Goal: Task Accomplishment & Management: Complete application form

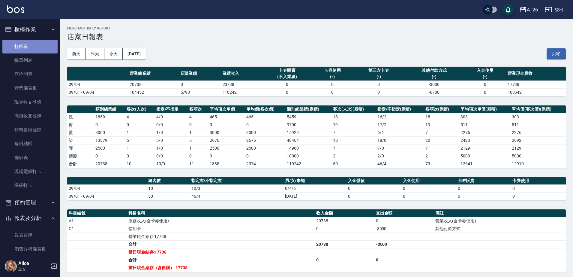
click at [30, 51] on link "打帳單" at bounding box center [29, 47] width 55 height 14
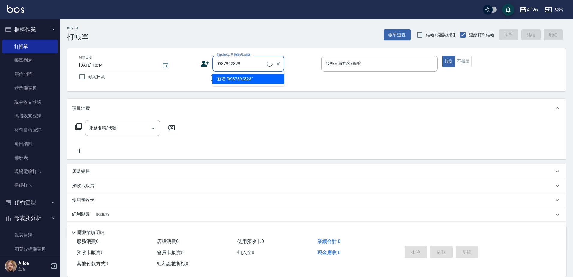
type input "新客人 姓名未設定/0987892828/null"
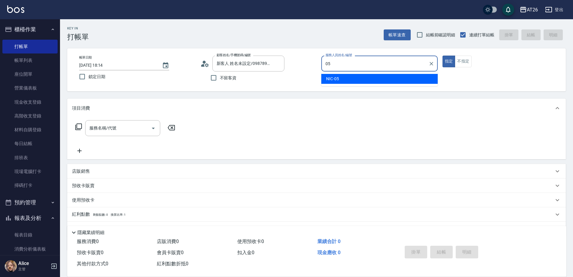
type input "05"
type button "true"
type input "NIC-05"
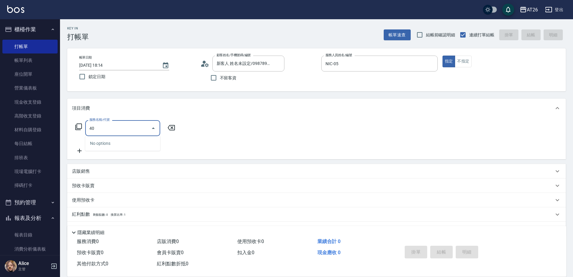
type input "401"
type input "20"
type input "剪髮(401)"
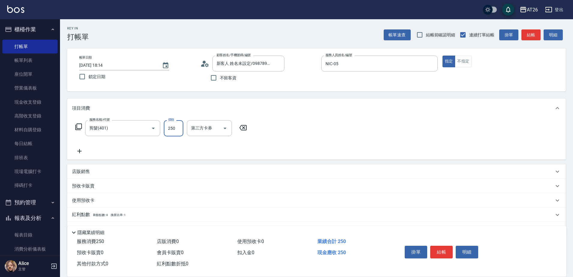
type input "4"
type input "0"
type input "400"
type input "40"
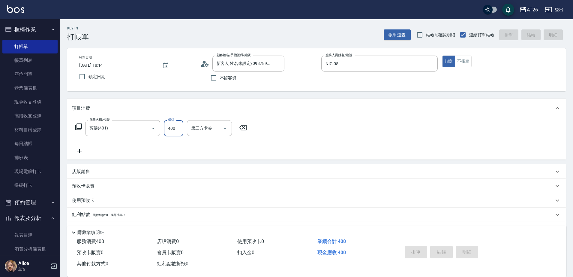
type input "[DATE] 18:16"
type input "0"
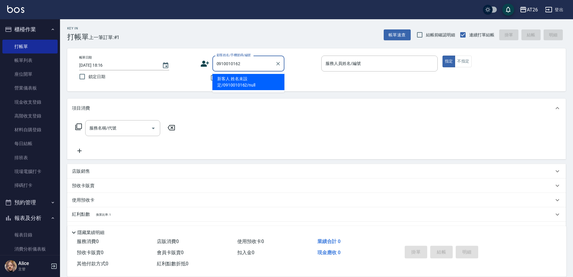
type input "新客人 姓名未設定/0910010162/null"
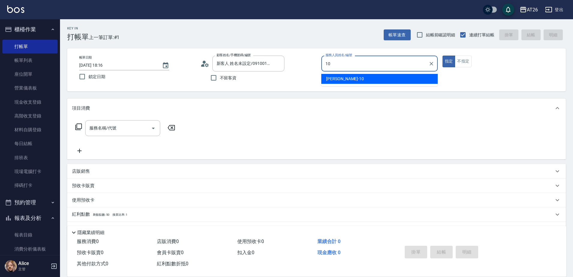
type input "[PERSON_NAME]-10"
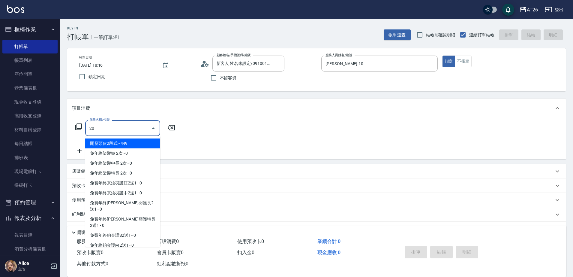
type input "201"
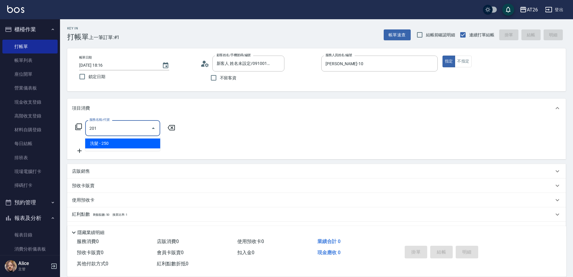
type input "20"
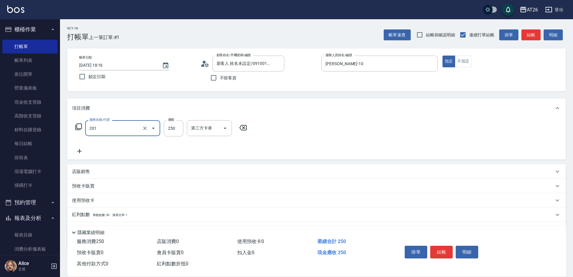
type input "洗髮(201)"
click at [290, 128] on icon at bounding box center [282, 127] width 15 height 7
type input "0"
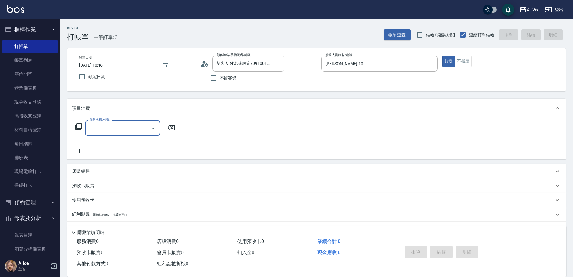
click at [117, 130] on input "服務名稱/代號" at bounding box center [118, 128] width 61 height 11
type input "301"
type input "120"
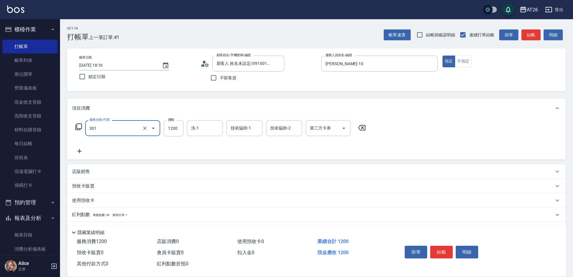
type input "燙髮(301)"
type input "2"
type input "0"
type input "240"
type input "20"
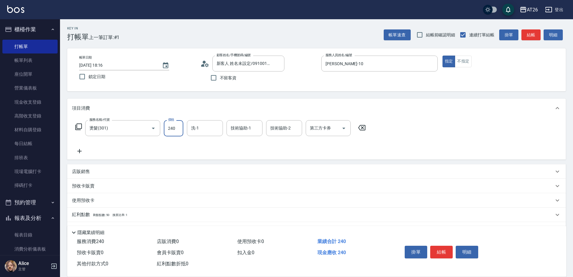
type input "2400"
type input "240"
type input "2400"
type input "NANA-23"
type input "2"
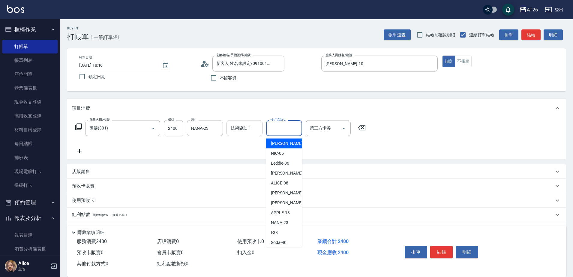
click at [242, 125] on div "技術協助-1 技術協助-1" at bounding box center [245, 128] width 36 height 16
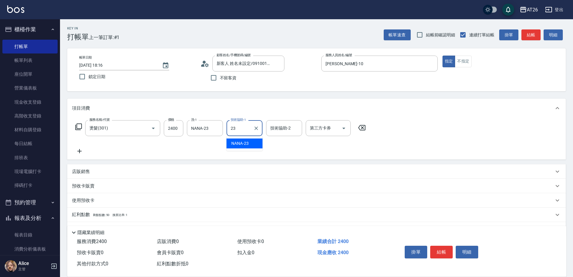
type input "NANA-23"
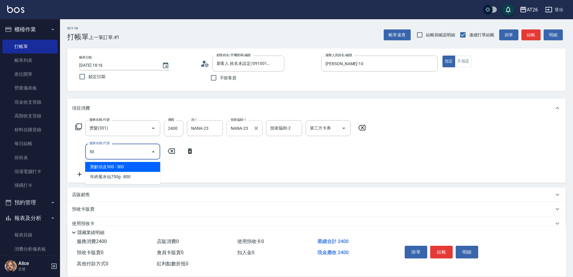
type input "501"
type input "360"
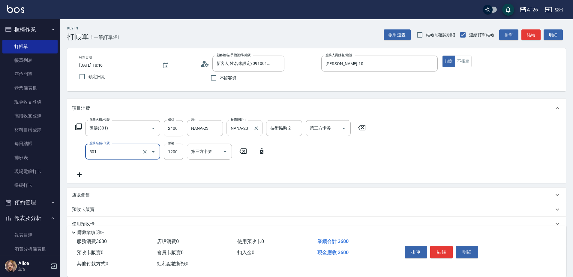
type input "染髮(501)"
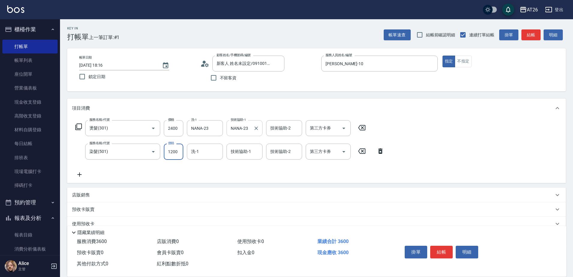
type input "1"
type input "240"
type input "160"
type input "250"
type input "1600"
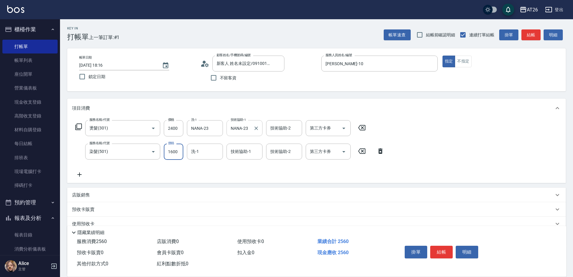
type input "400"
type input "1600"
type input "NANA-23"
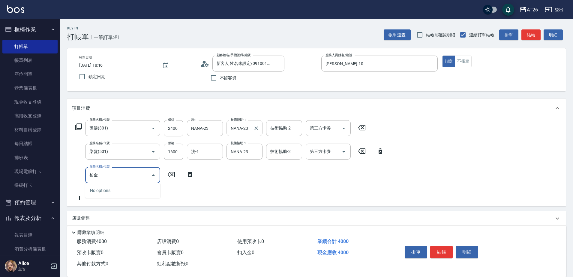
type input "柏"
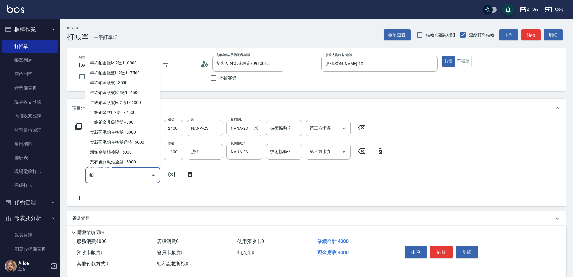
scroll to position [2, 0]
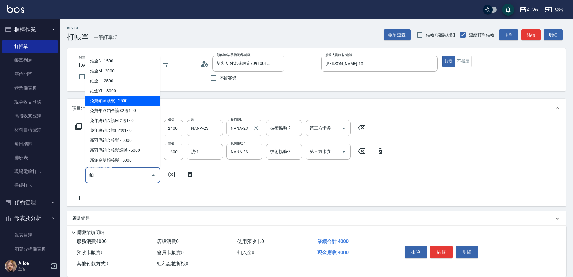
type input "免費鉑金護髮(621)"
type input "650"
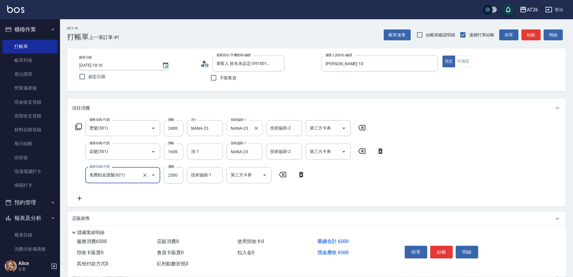
type input "免費鉑金護髮(621)"
type input "NANA-23"
click at [74, 158] on div "服務名稱/代號 染髮(501) 服務名稱/代號 價格 1600 價格 洗-1 洗-1 技術協助-1 NANA-23 技術協助-1 技術協助-2 技術協助-2 …" at bounding box center [230, 151] width 316 height 16
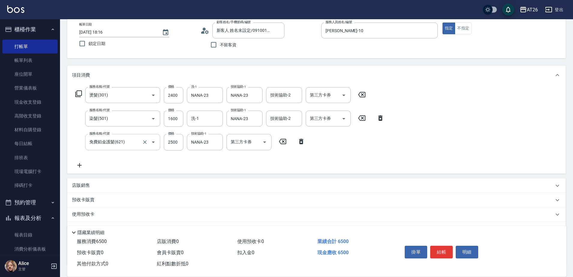
scroll to position [75, 0]
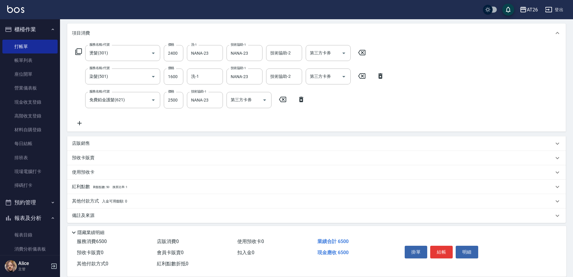
click at [102, 200] on span "入金可用餘額: 0" at bounding box center [115, 201] width 26 height 4
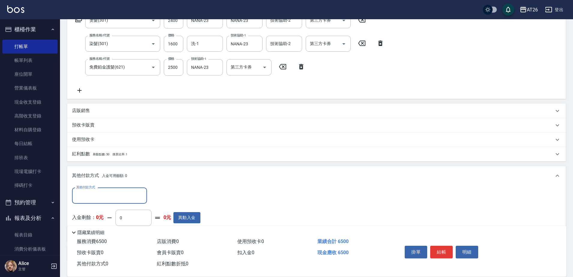
scroll to position [149, 0]
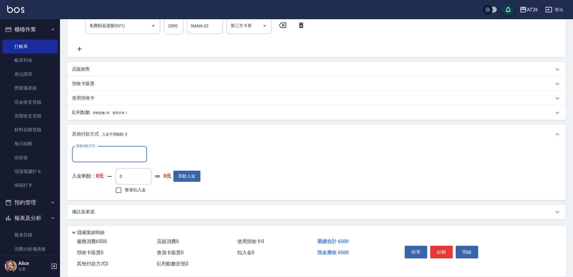
click at [97, 144] on div "其他付款方式 其他付款方式 入金剩餘： 0元 0 ​ 整筆扣入金 0元 異動入金" at bounding box center [316, 172] width 499 height 56
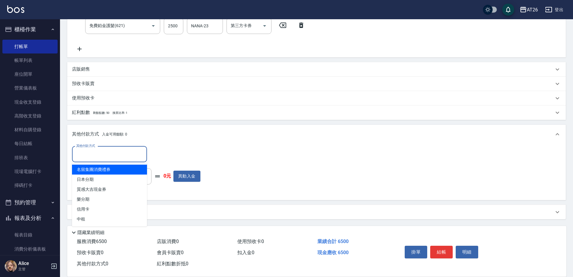
click at [95, 157] on input "其他付款方式" at bounding box center [110, 154] width 70 height 11
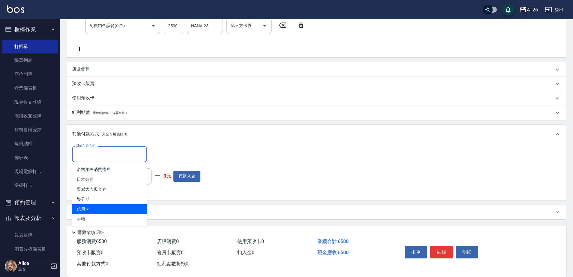
click at [83, 207] on span "信用卡" at bounding box center [109, 209] width 75 height 10
type input "信用卡"
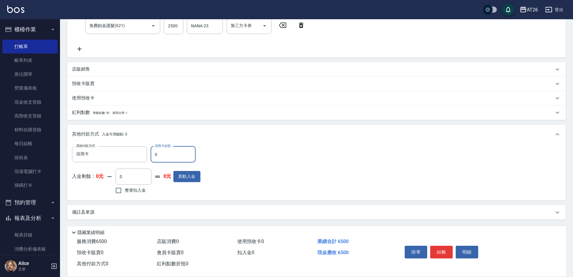
click at [166, 160] on input "0" at bounding box center [173, 154] width 45 height 16
type input "65"
type input "640"
type input "6500"
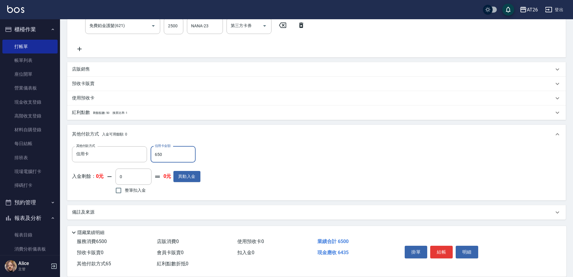
type input "0"
type input "[DATE] 18:19"
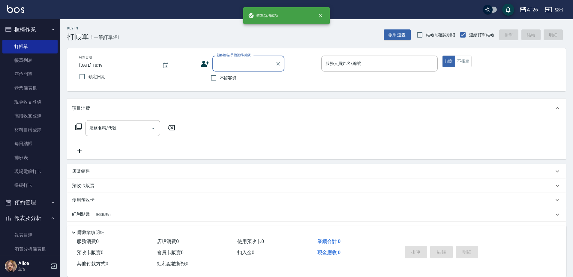
scroll to position [0, 0]
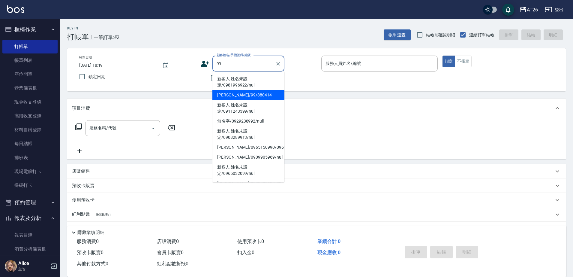
type input "[PERSON_NAME]/99/880414"
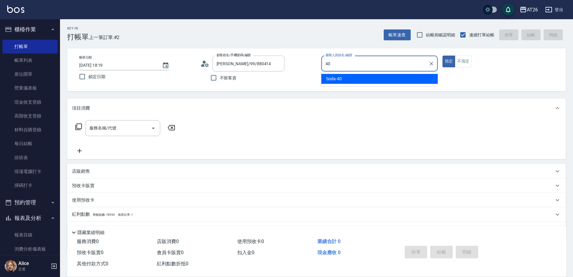
type input "Soda-40"
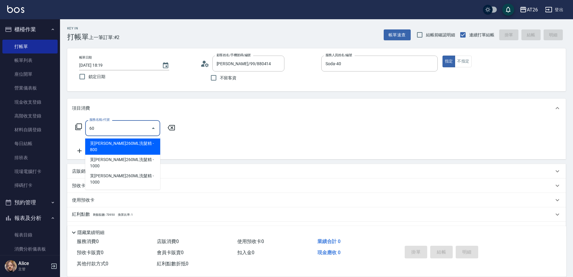
type input "601"
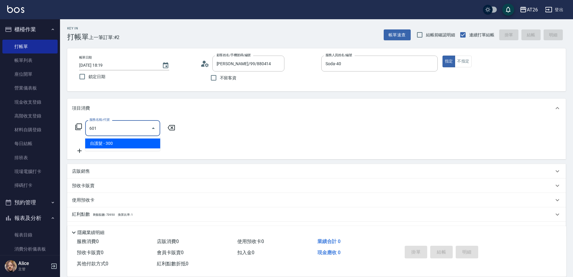
type input "30"
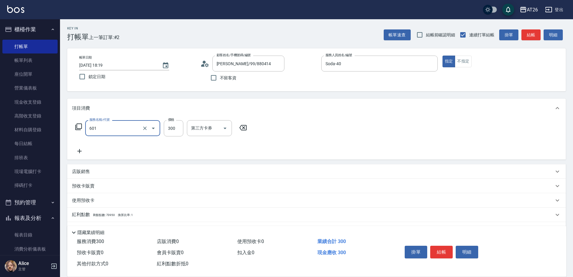
type input "自護髮(601)"
type input "2"
type input "0"
type input "200"
type input "20"
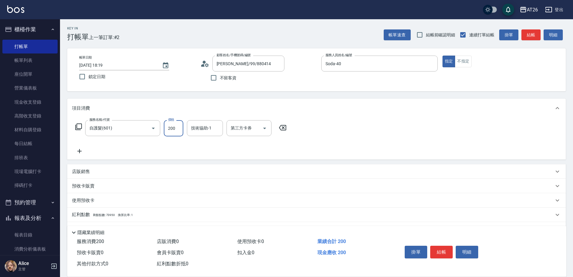
type input "2000"
type input "200"
type input "2000"
type input "[PERSON_NAME]-47"
click at [215, 126] on icon "Clear" at bounding box center [217, 128] width 6 height 6
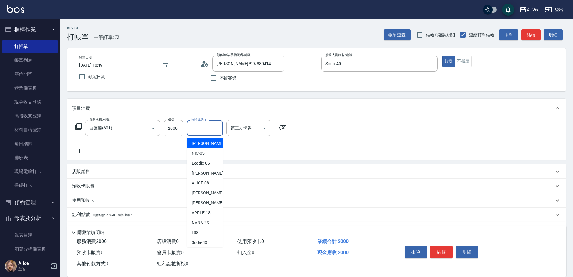
click at [204, 125] on input "技術協助-1" at bounding box center [205, 128] width 31 height 11
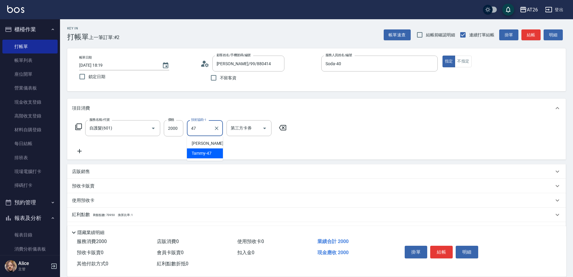
type input "Tammy-47"
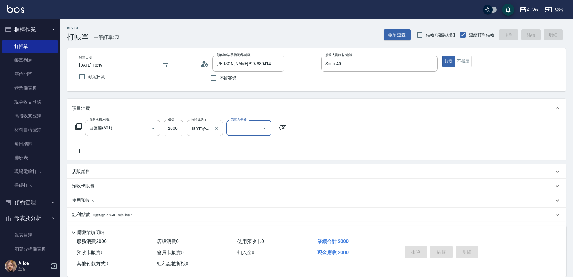
type input "0"
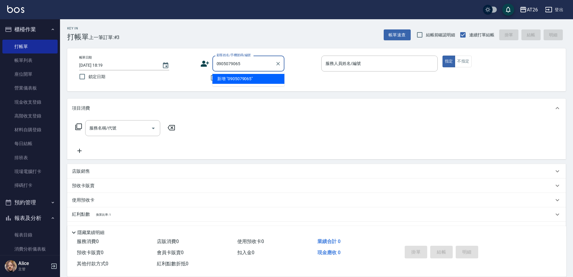
type input "0905079065"
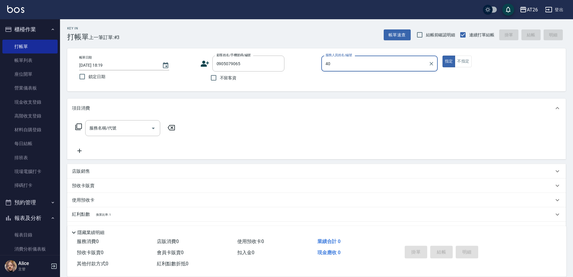
type input "Soda-40"
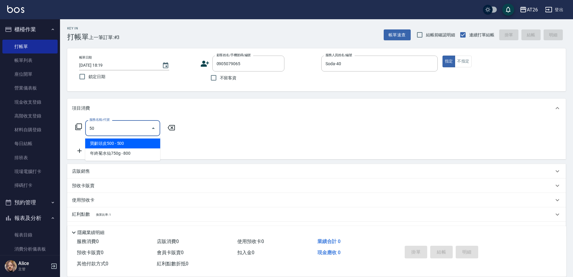
type input "501"
type input "120"
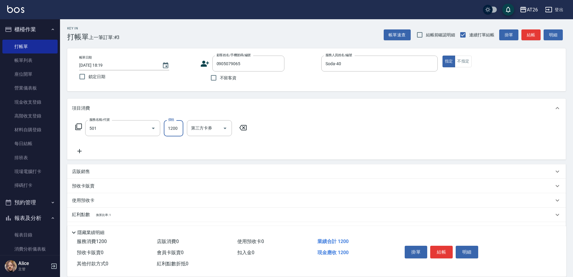
type input "染髮(501)"
type input "2"
type input "0"
type input "258"
type input "20"
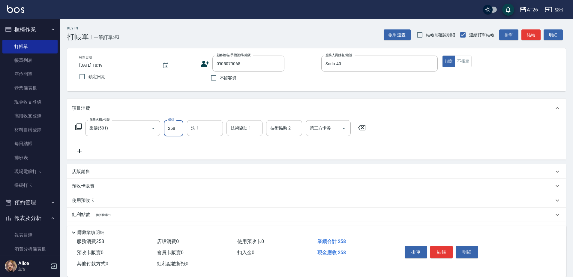
type input "2580"
type input "250"
type input "2580"
type input "Tammy-47"
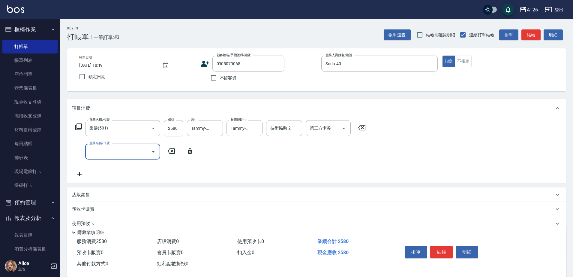
type input "9"
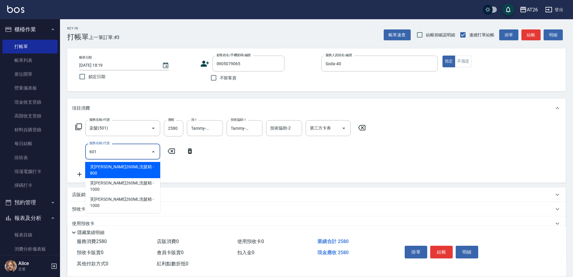
type input "601"
type input "280"
type input "自護髮(601)"
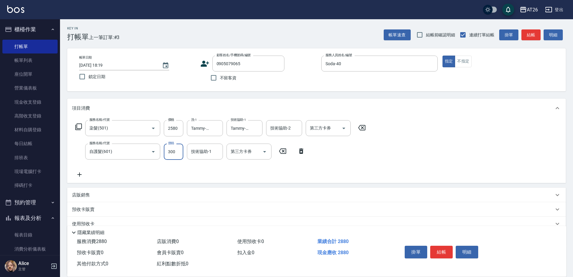
type input "1"
type input "250"
type input "150"
type input "400"
type input "1500"
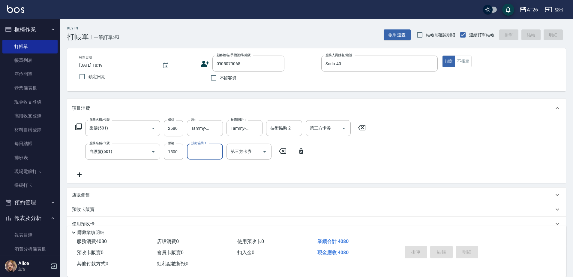
type input "0"
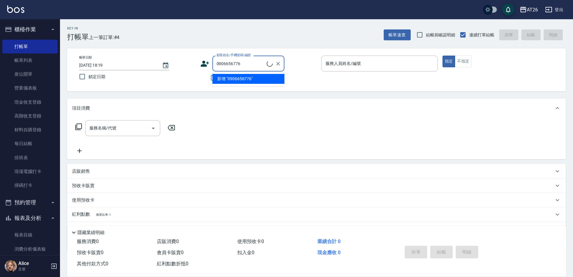
type input "0906656776"
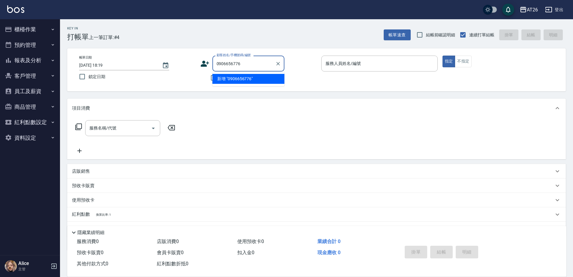
type input "0906656776"
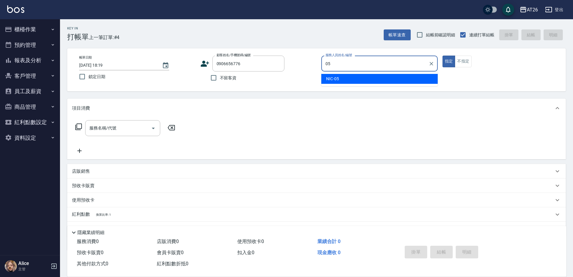
type input "05"
type button "true"
type input "NIC-05"
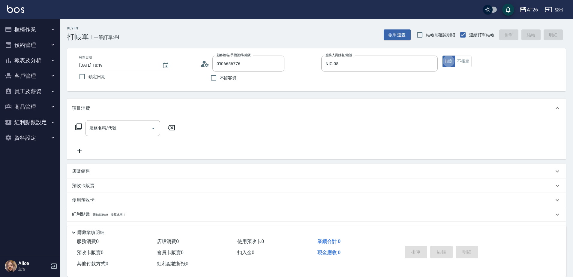
type input "新客人 姓名未設定/0906656776/null"
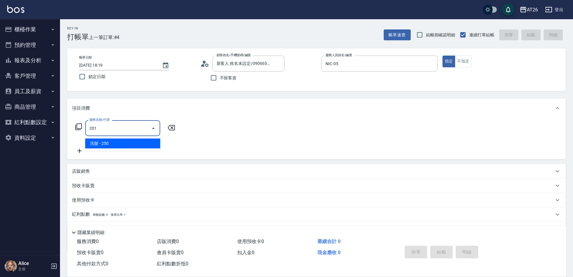
type input "洗髮(201)"
type input "20"
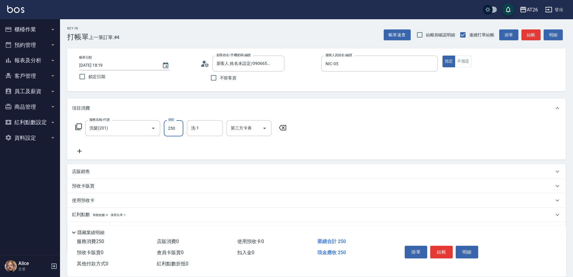
type input "0"
type input "祐希-44"
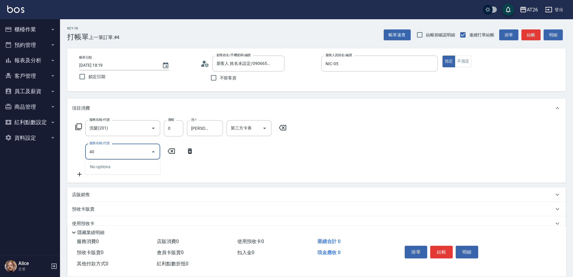
type input "401"
type input "20"
type input "剪髮(401)"
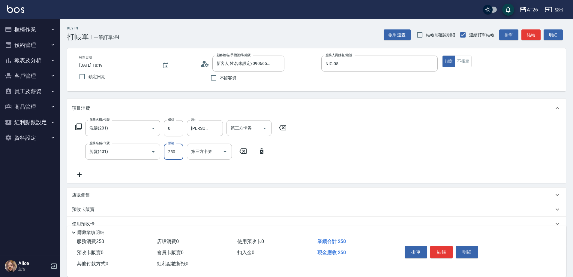
type input "7"
type input "0"
type input "700"
type input "70"
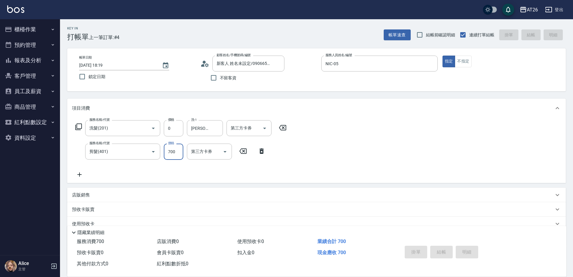
type input "2025/09/08 18:20"
type input "0"
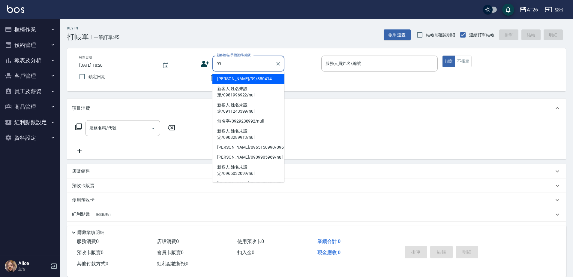
type input "[PERSON_NAME]/99/880414"
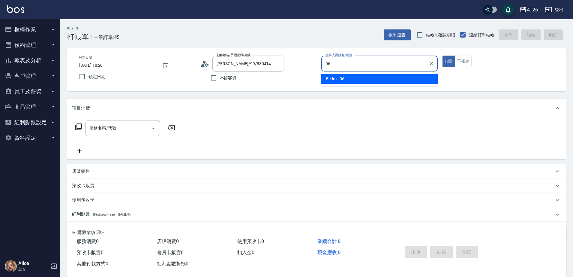
type input "Eeddie-06"
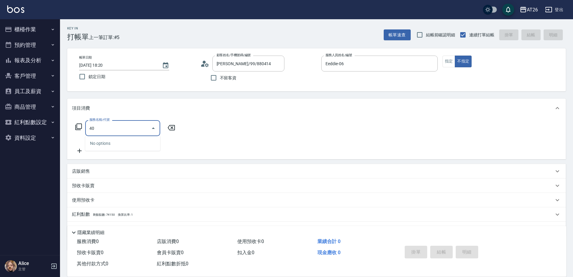
type input "401"
type input "20"
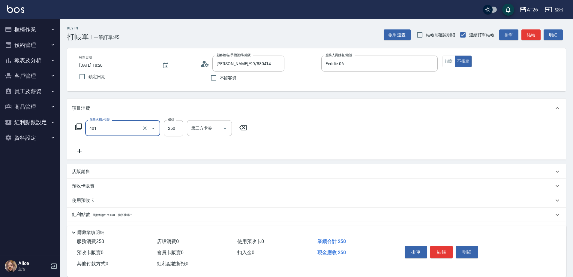
type input "剪髮(401)"
type input "3"
type input "0"
type input "300"
type input "30"
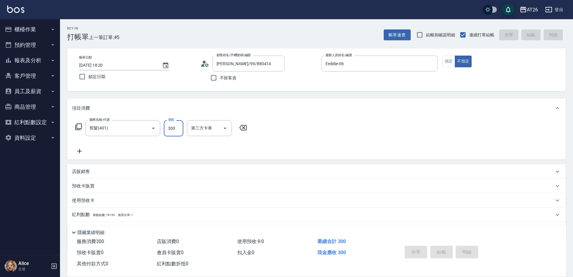
type input "0"
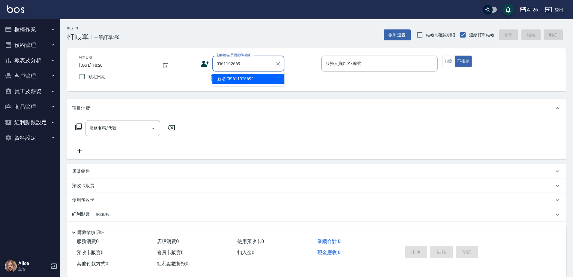
type input "0961192669"
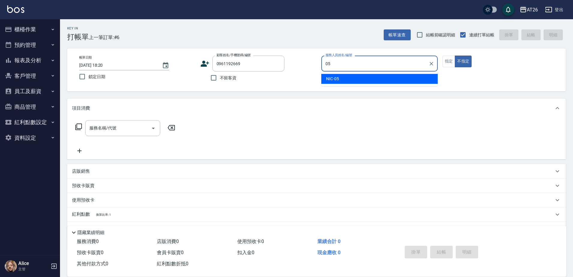
type input "NIC-05"
type button "false"
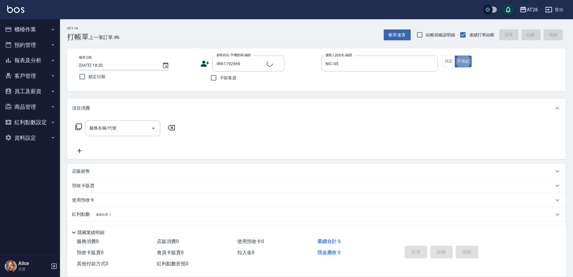
type input "無名字/0961192669/null"
type input "3"
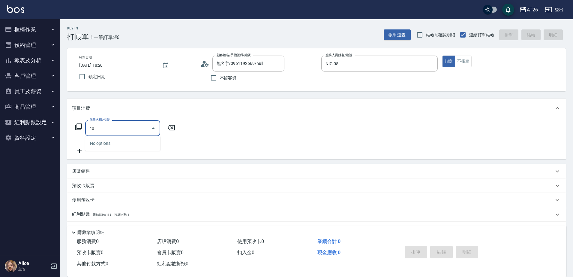
type input "401"
type input "20"
type input "剪髮(401)"
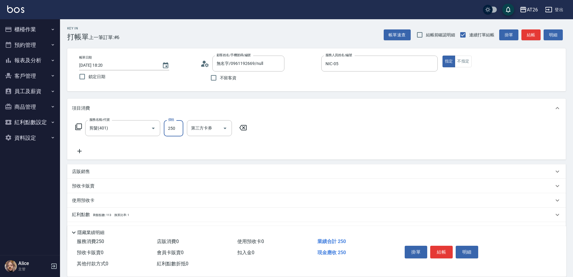
type input "7"
type input "0"
type input "700"
type input "70"
type input "700"
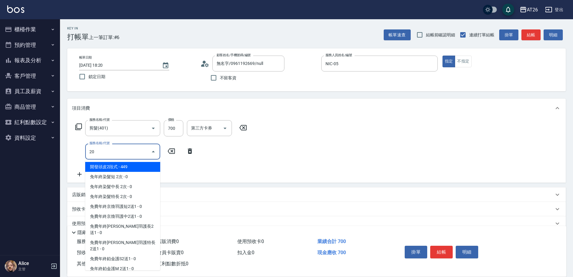
type input "201"
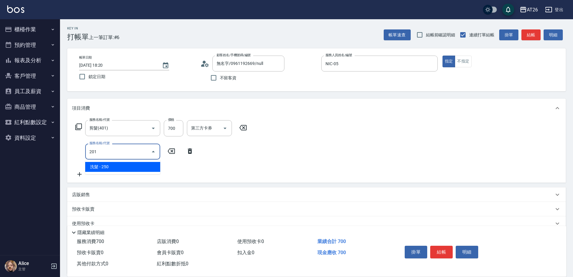
type input "90"
type input "洗髮(201)"
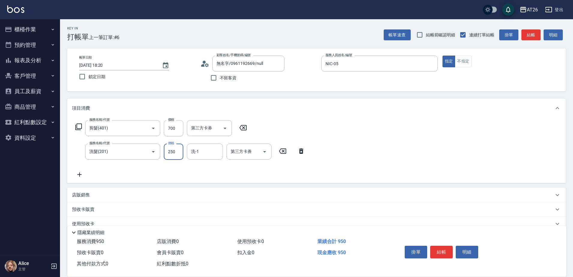
type input "0"
type input "70"
type input "0"
type input "祐希-44"
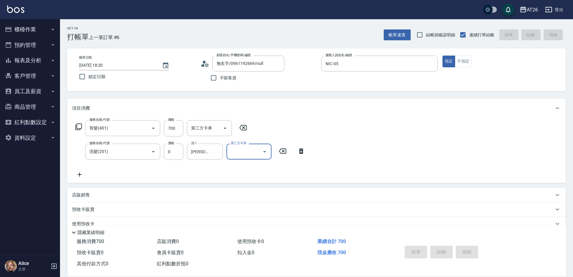
type input "0"
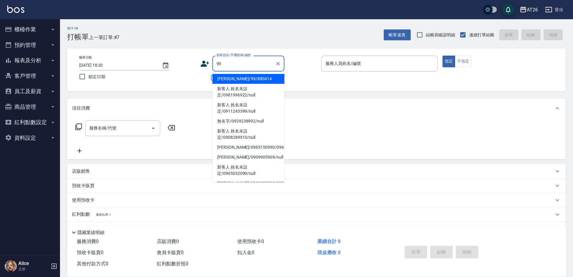
type input "[PERSON_NAME]/99/880414"
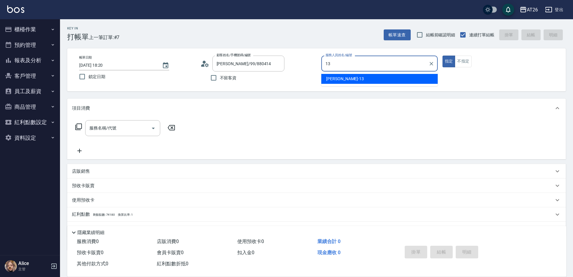
type input "Arthur-13"
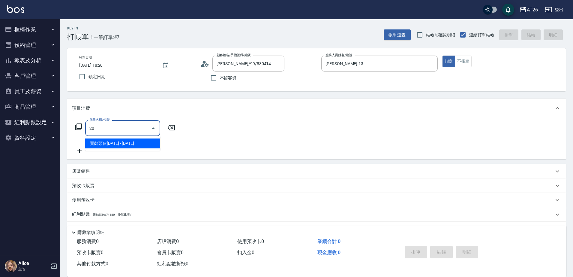
type input "201"
type input "20"
type input "洗髮(201)"
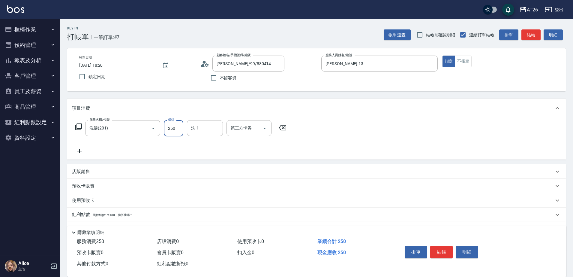
type input "0"
type input "Tammy-47"
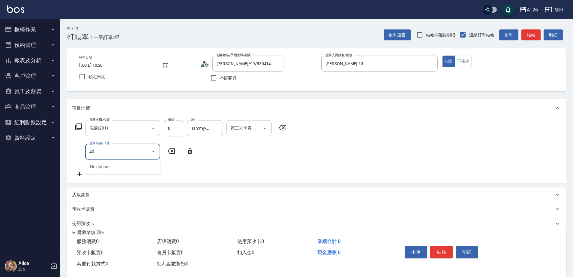
type input "401"
type input "20"
type input "剪髮(401)"
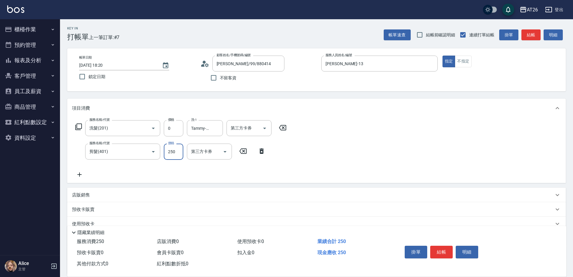
type input "7"
type input "0"
type input "700"
type input "70"
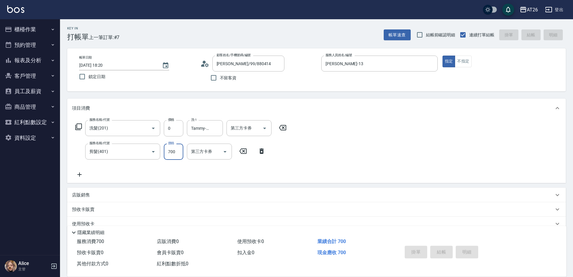
type input "2025/09/08 18:21"
type input "0"
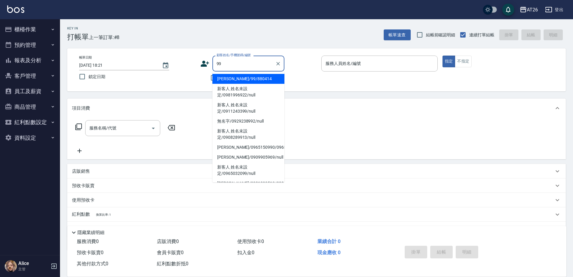
type input "[PERSON_NAME]/99/880414"
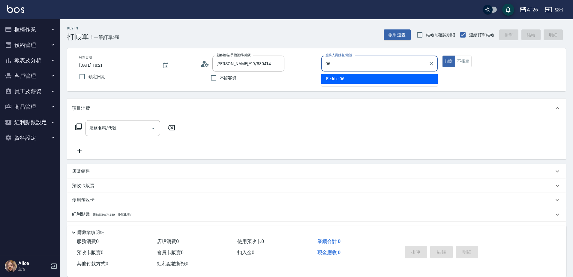
type input "Eeddie-06"
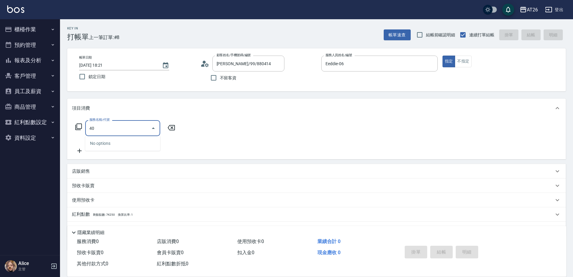
type input "401"
type input "20"
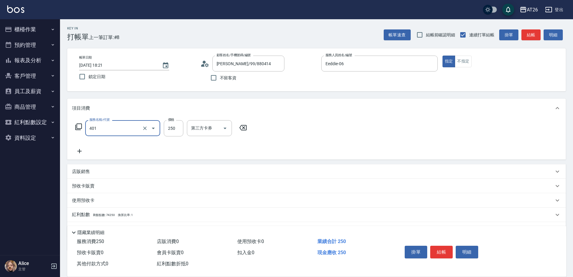
type input "剪髮(401)"
type input "7"
type input "0"
type input "700"
type input "70"
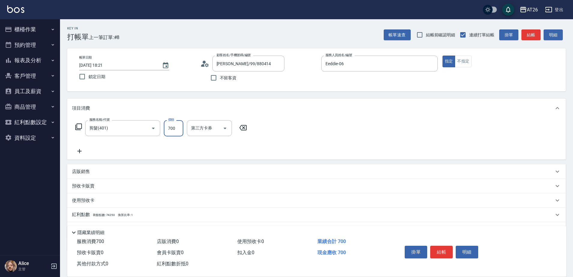
type input "700"
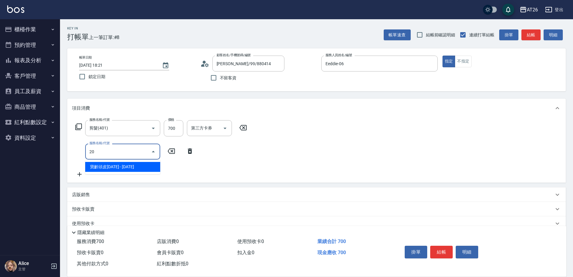
type input "201"
type input "90"
type input "洗髮(201)"
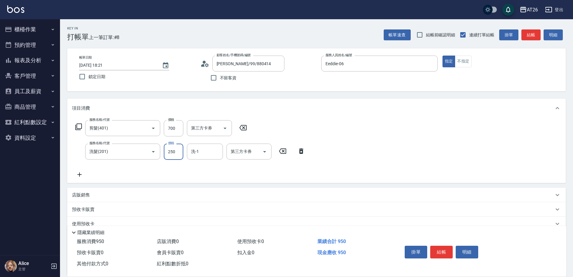
type input "0"
type input "70"
type input "0"
type input "祐希-44"
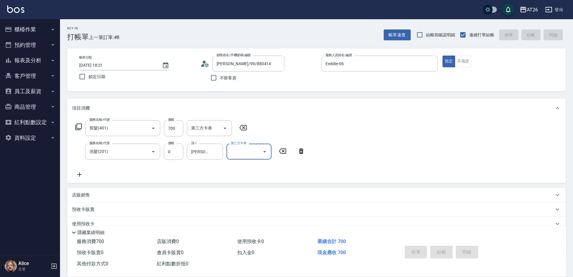
type input "0"
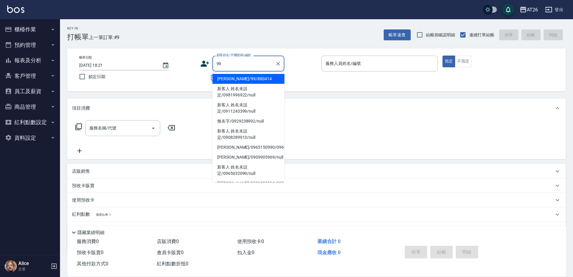
type input "[PERSON_NAME]/99/880414"
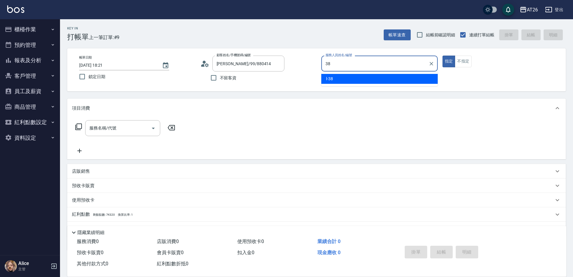
type input "l-38"
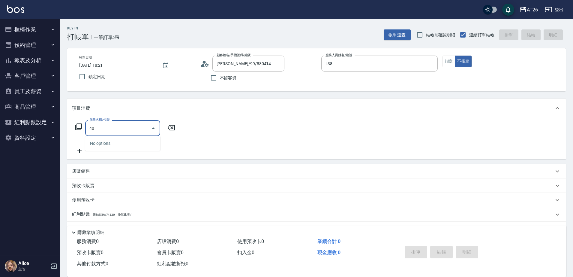
type input "401"
type input "20"
type input "剪髮(401)"
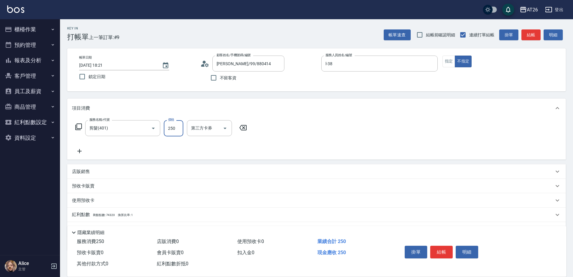
type input "7"
type input "0"
type input "700"
type input "70"
type input "700"
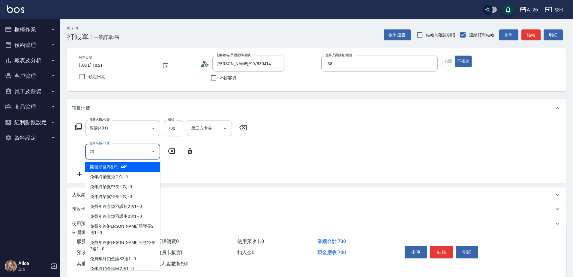
type input "201"
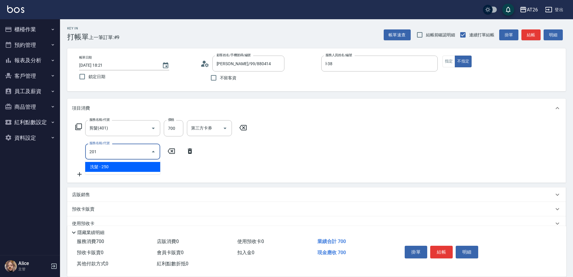
type input "90"
type input "洗髮(201)"
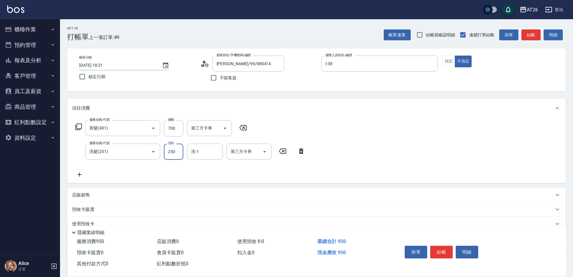
type input "0"
type input "70"
type input "0"
click at [270, 100] on div "項目消費" at bounding box center [316, 107] width 499 height 19
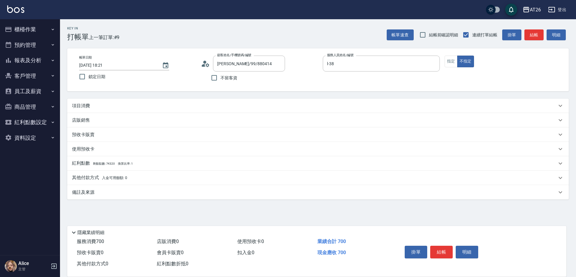
click at [254, 93] on div "Key In 打帳單 上一筆訂單:#9 帳單速查 結帳前確認明細 連續打單結帳 掛單 結帳 明細 帳單日期 2025/09/08 18:21 鎖定日期 顧客姓…" at bounding box center [318, 138] width 516 height 238
click at [251, 101] on div "項目消費" at bounding box center [318, 105] width 502 height 14
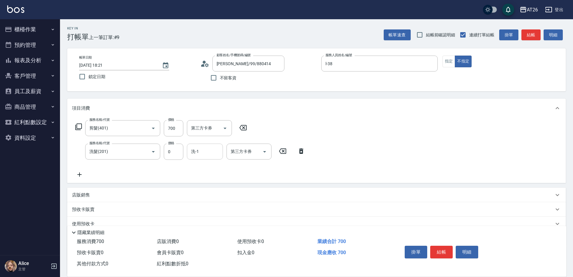
click at [208, 155] on input "洗-1" at bounding box center [205, 151] width 31 height 11
type input "祐希-44"
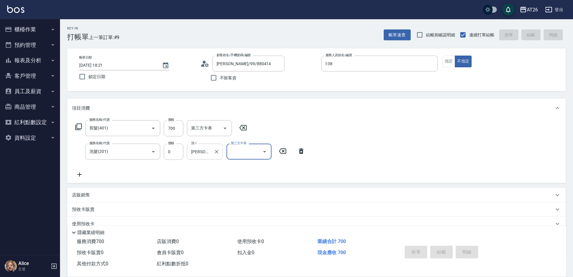
type input "0"
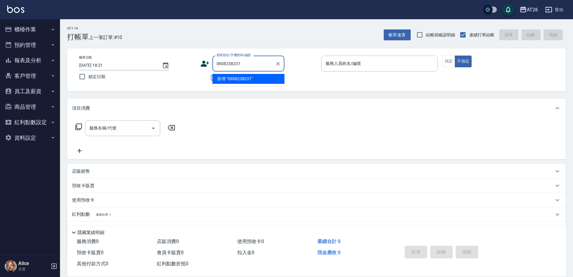
type input "0908238237"
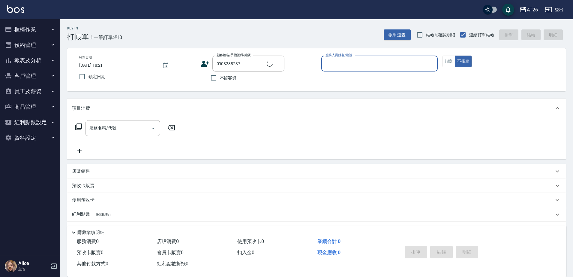
type input "0"
type input "新客人 姓名未設定/0908238237/null"
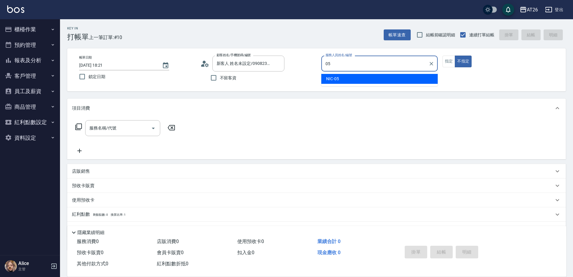
type input "NIC-05"
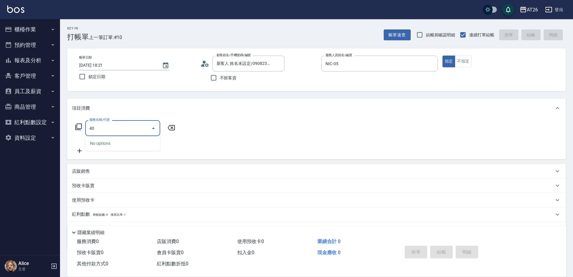
type input "401"
type input "20"
type input "剪髮(401)"
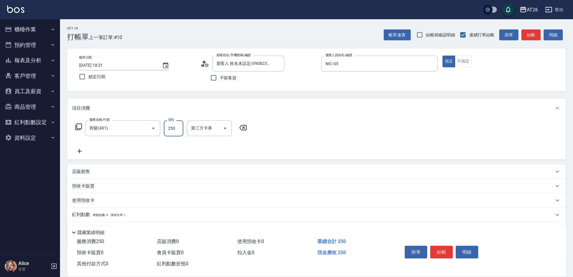
type input "4"
type input "0"
type input "400"
type input "40"
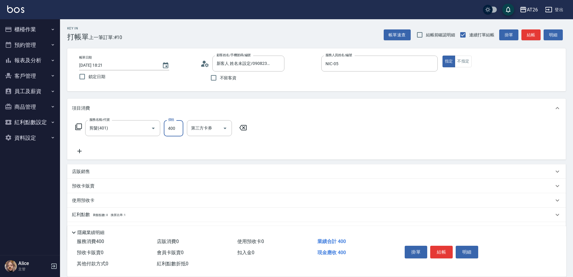
type input "0"
type input "450"
type input "40"
type input "450"
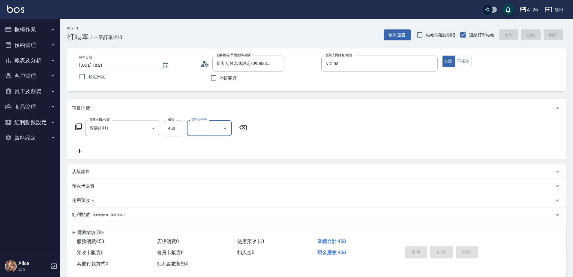
type input "0"
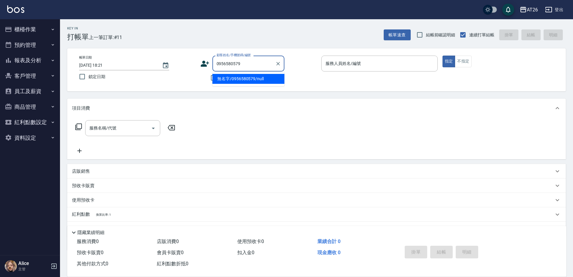
type input "無名字/0956580579/null"
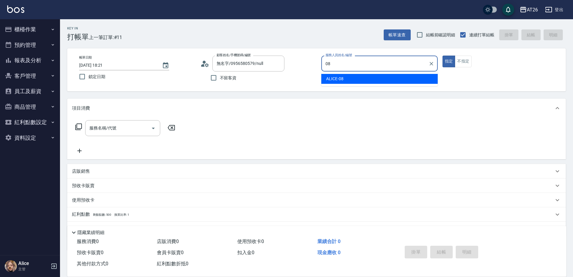
type input "ALICE-08"
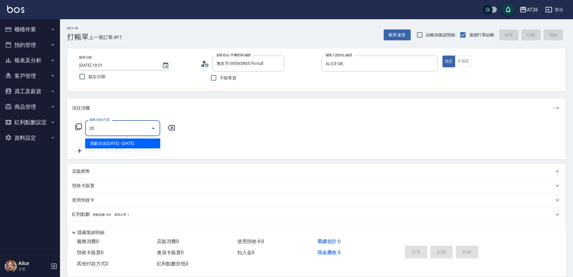
type input "201"
type input "20"
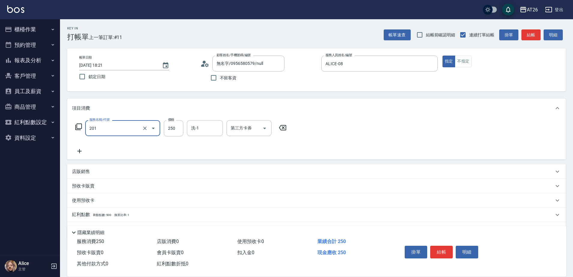
type input "洗髮(201)"
type input "5"
type input "0"
type input "500"
type input "50"
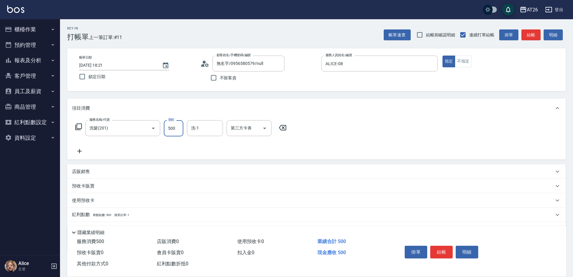
type input "500"
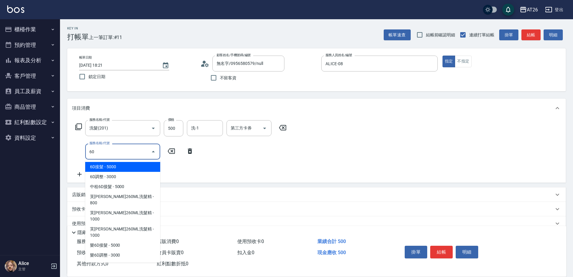
type input "601"
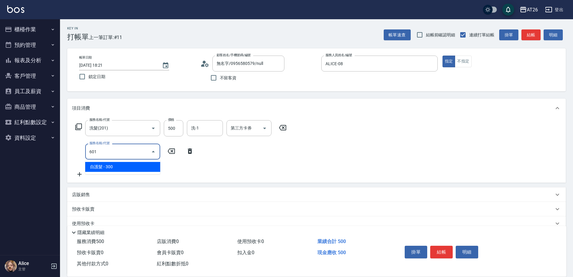
type input "80"
type input "自護髮(601)"
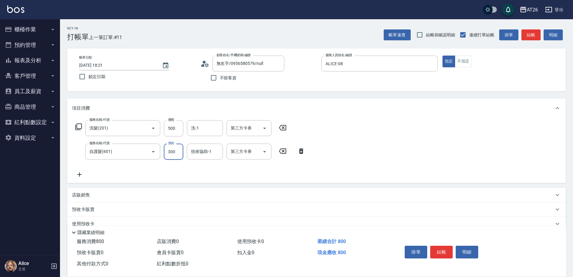
type input "3"
type input "50"
type input "350"
type input "80"
type input "3500"
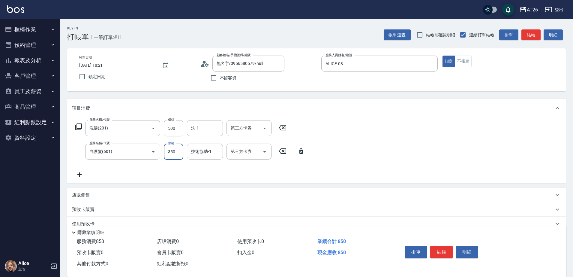
type input "400"
type input "3500"
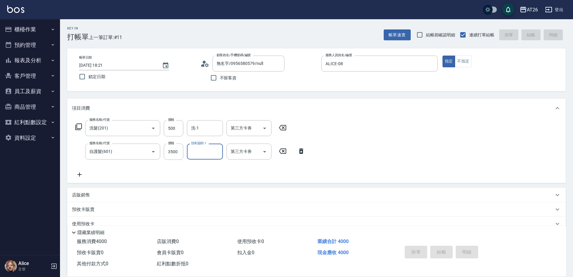
type input "2025/09/08 18:22"
type input "0"
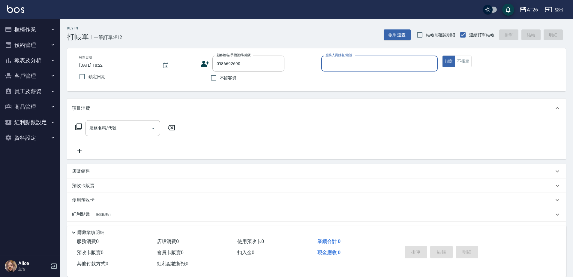
type input "0986692690"
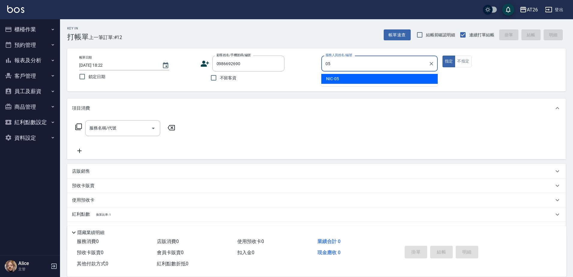
type input "NIC-05"
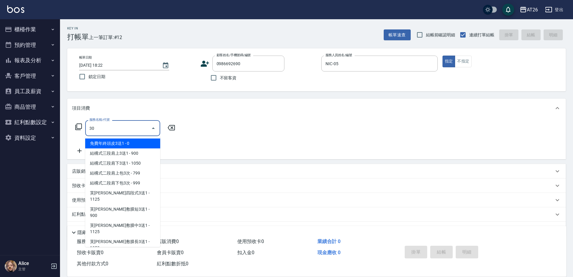
type input "301"
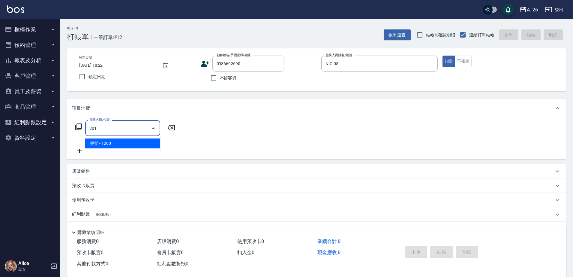
type input "120"
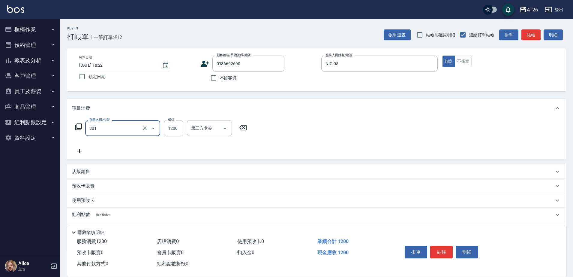
type input "燙髮(301)"
type input "1"
type input "0"
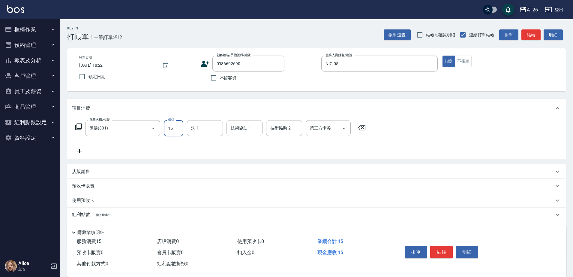
type input "158"
type input "10"
type input "1580"
type input "150"
type input "1580"
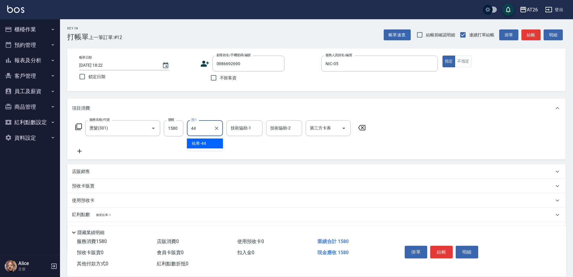
type input "祐希-44"
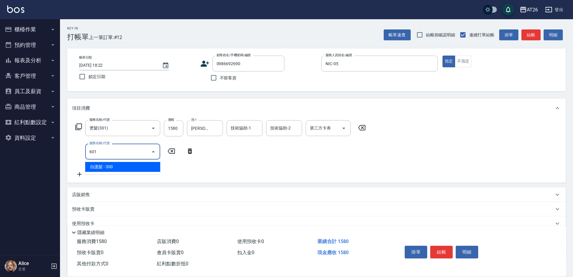
type input "601"
type input "180"
type input "自護髮(601)"
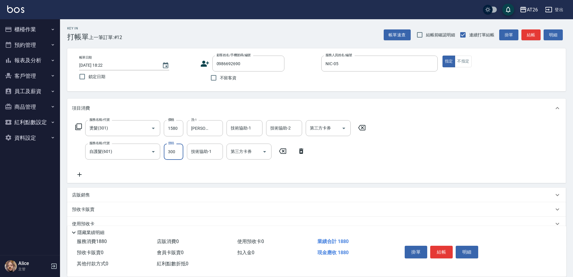
type input "8"
type input "150"
type input "80"
type input "160"
type input "800"
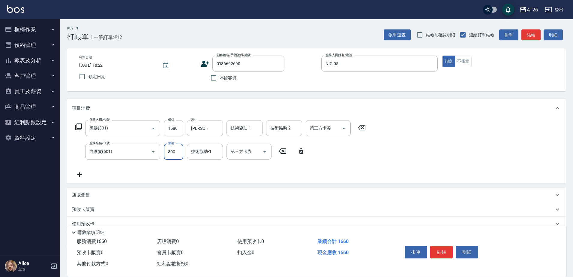
type input "230"
type input "80"
type input "160"
type input "8"
type input "150"
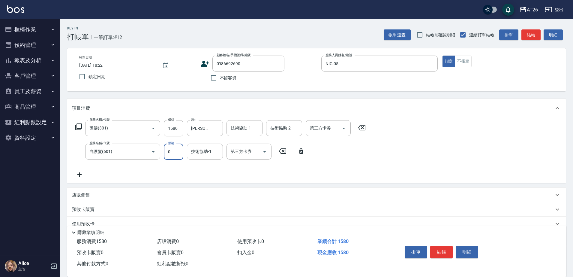
type input "77"
type input "160"
type input "773"
type input "230"
type input "7738"
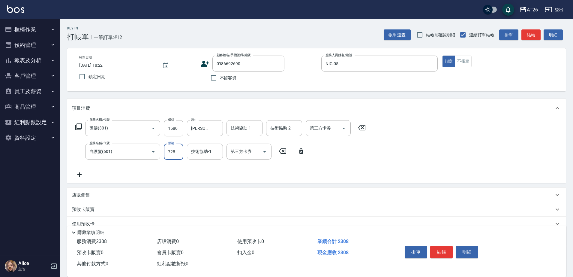
click at [180, 164] on div "服務名稱/代號 燙髮(301) 服務名稱/代號 價格 1580 價格 洗-1 祐希-44 洗-1 技術協助-1 技術協助-1 技術協助-2 技術協助-2 第三…" at bounding box center [220, 149] width 297 height 58
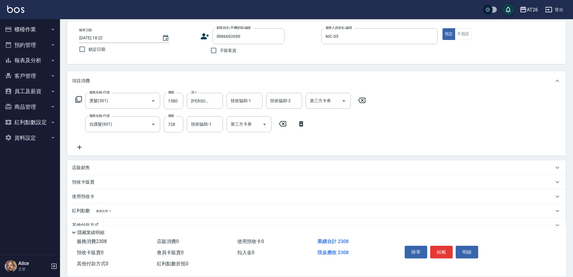
scroll to position [55, 0]
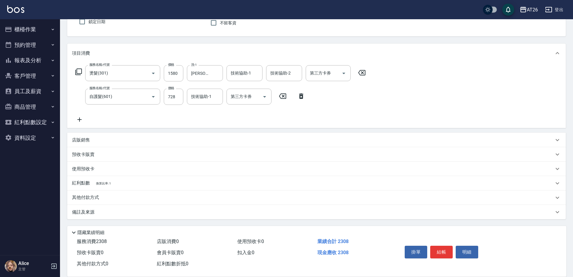
click at [95, 199] on p "其他付款方式" at bounding box center [87, 197] width 30 height 7
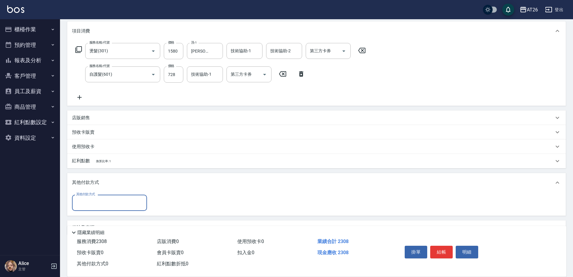
scroll to position [93, 0]
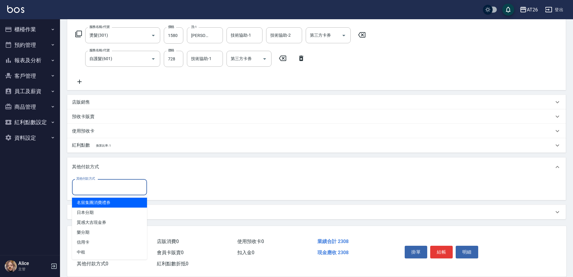
click at [105, 188] on input "其他付款方式" at bounding box center [110, 187] width 70 height 11
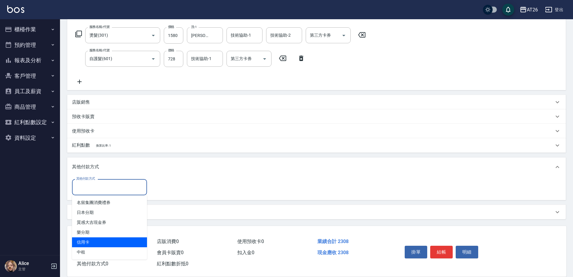
click at [98, 244] on span "信用卡" at bounding box center [109, 242] width 75 height 10
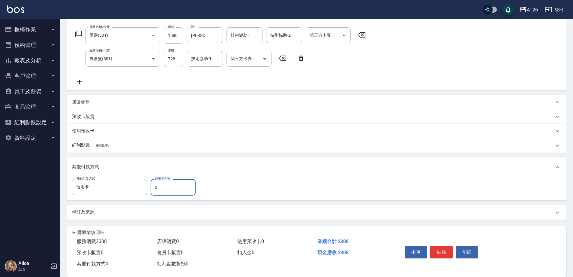
click at [161, 191] on input "0" at bounding box center [173, 187] width 45 height 16
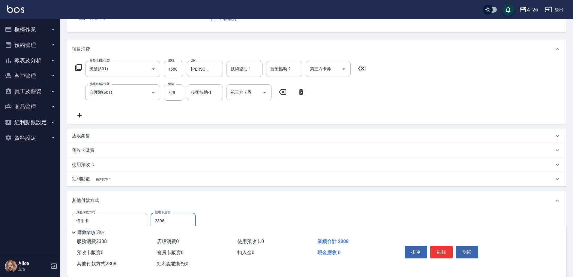
scroll to position [0, 0]
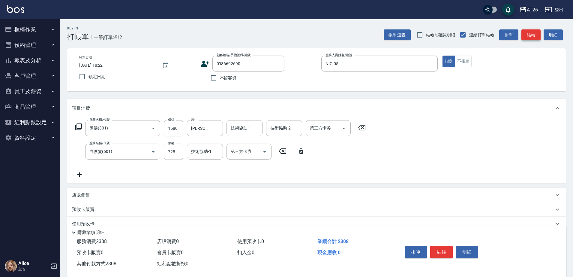
click at [535, 33] on button "結帳" at bounding box center [531, 34] width 19 height 11
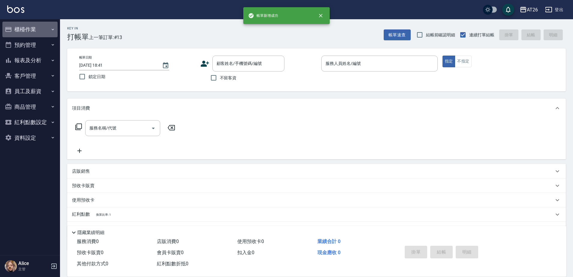
click at [35, 29] on button "櫃檯作業" at bounding box center [29, 30] width 55 height 16
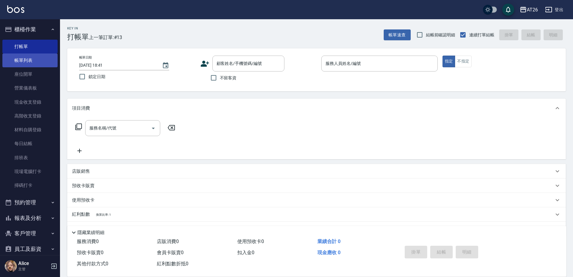
click at [29, 64] on link "帳單列表" at bounding box center [29, 60] width 55 height 14
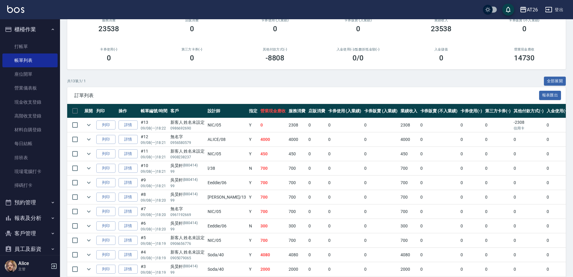
scroll to position [75, 0]
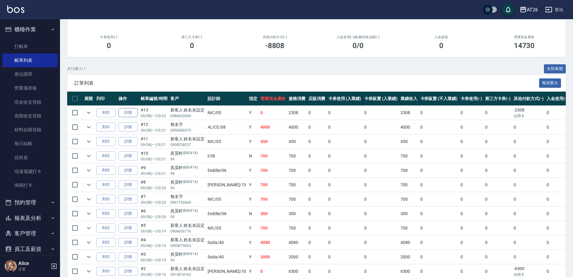
click at [132, 115] on link "詳情" at bounding box center [128, 112] width 19 height 9
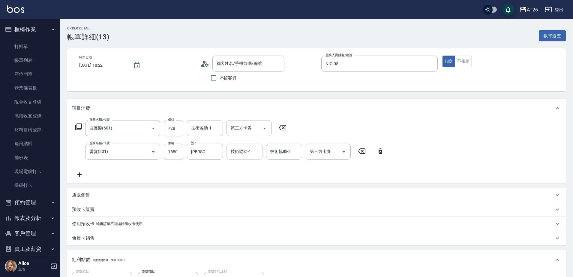
click at [240, 152] on div "技術協助-1 技術協助-1" at bounding box center [245, 151] width 36 height 16
